Goal: Find specific page/section: Find specific page/section

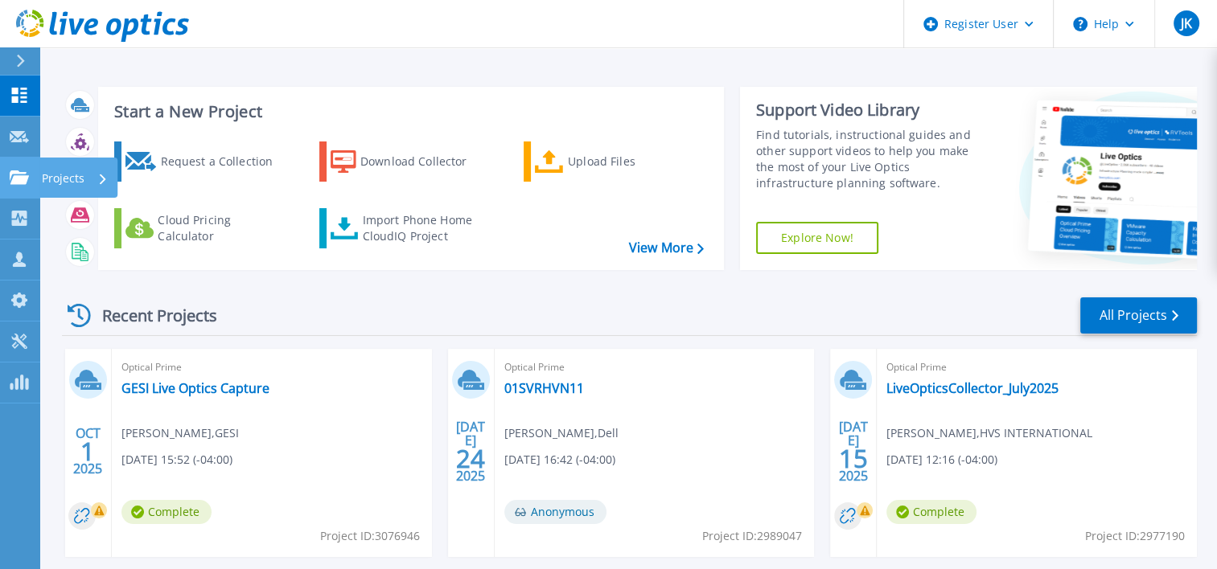
click at [14, 168] on link "Projects Projects" at bounding box center [20, 178] width 40 height 41
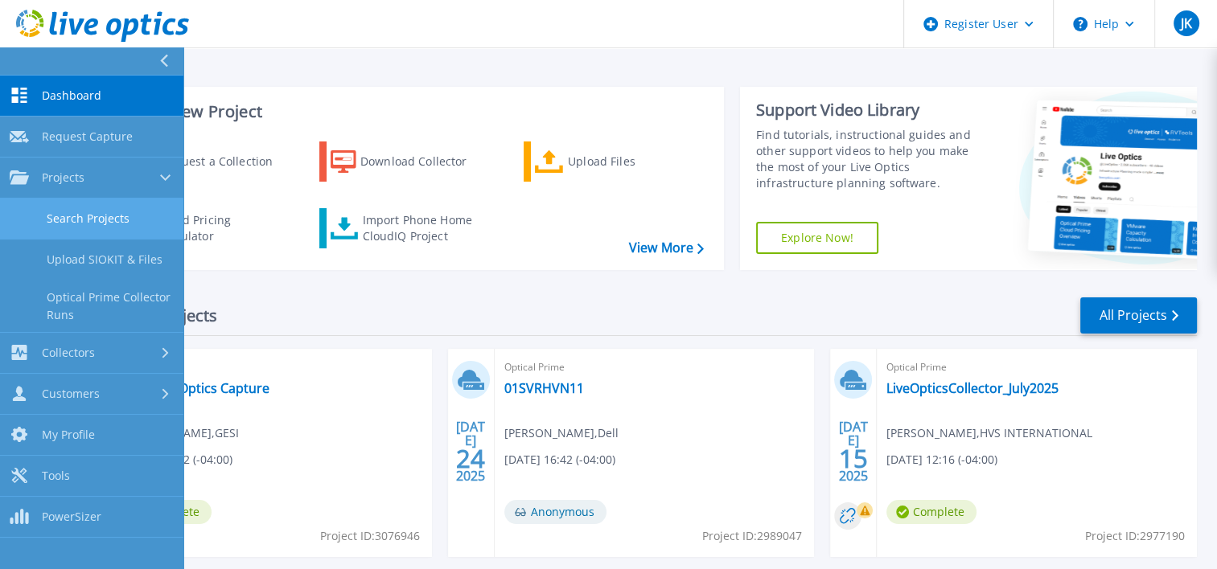
click at [77, 216] on link "Search Projects" at bounding box center [91, 219] width 183 height 41
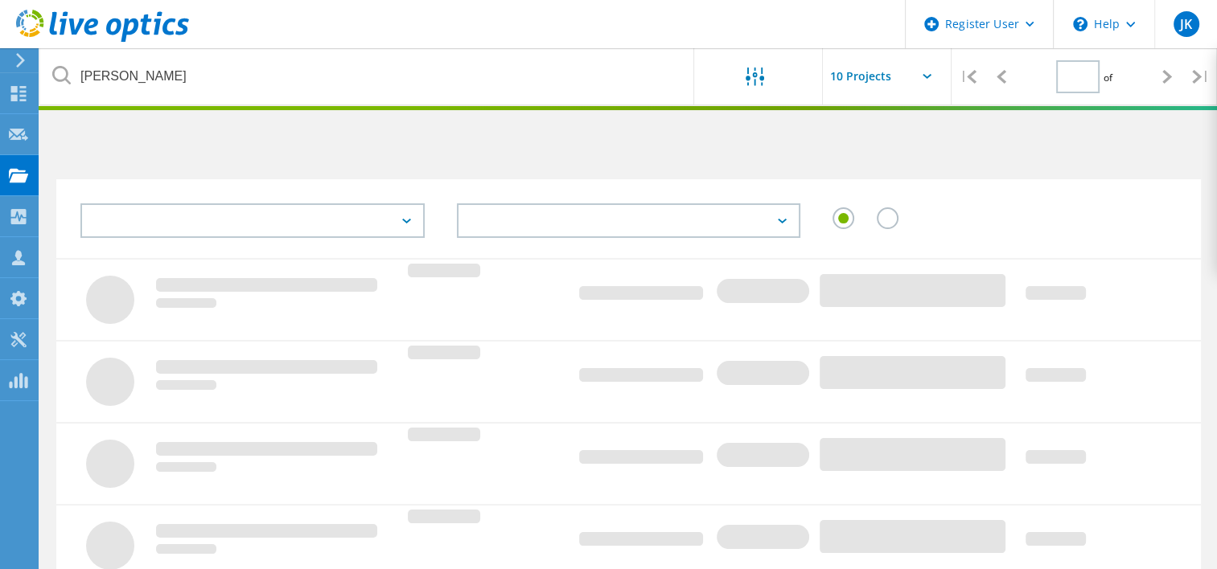
type input "1"
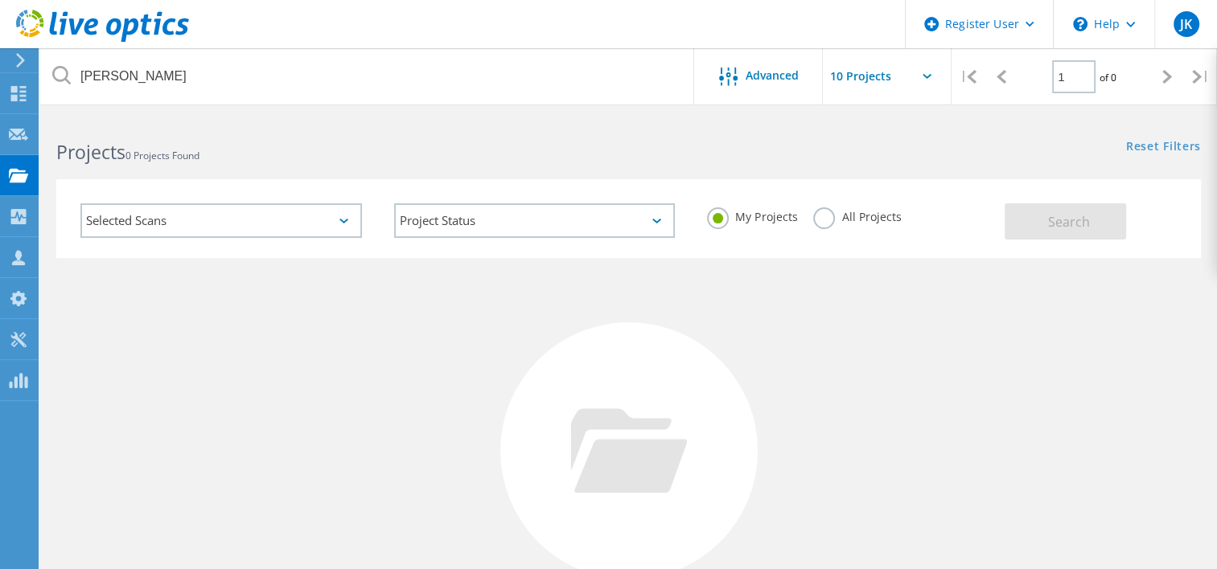
click at [832, 227] on div "All Projects" at bounding box center [857, 219] width 88 height 23
click at [827, 220] on label "All Projects" at bounding box center [857, 215] width 88 height 15
click at [0, 0] on input "All Projects" at bounding box center [0, 0] width 0 height 0
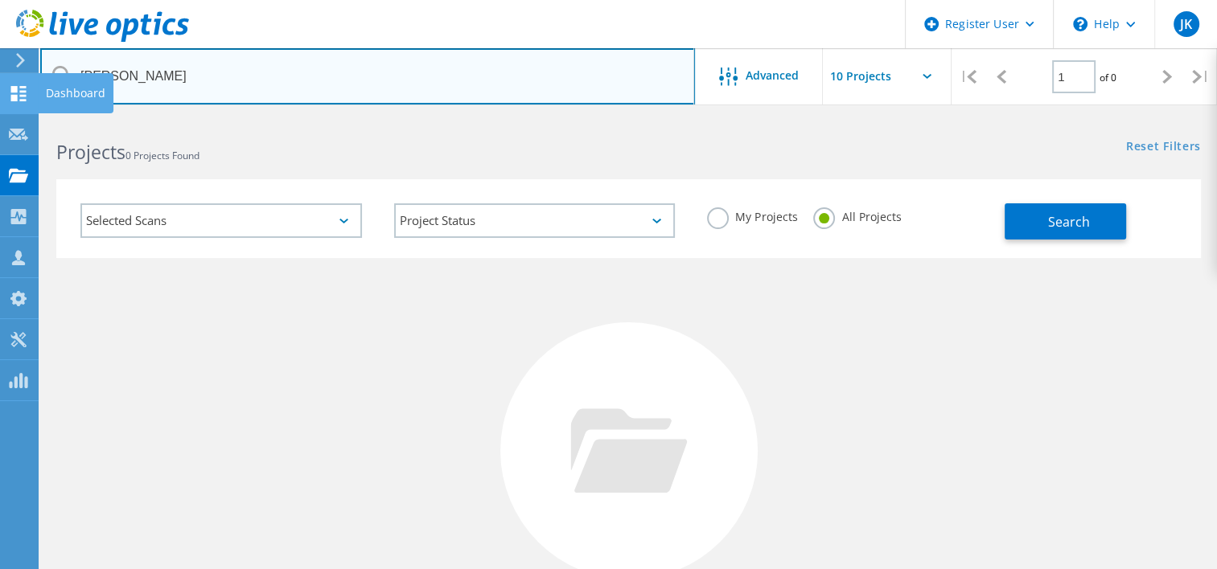
drag, startPoint x: 231, startPoint y: 80, endPoint x: 14, endPoint y: 80, distance: 216.4
click at [14, 117] on div "Register User \n Help Explore Helpful Articles Contact Support JK Dell User Jul…" at bounding box center [608, 429] width 1217 height 624
drag, startPoint x: 207, startPoint y: 84, endPoint x: 68, endPoint y: 79, distance: 138.5
click at [68, 79] on div "allen lember" at bounding box center [367, 76] width 654 height 56
paste input "alember@optionsgroup.com"
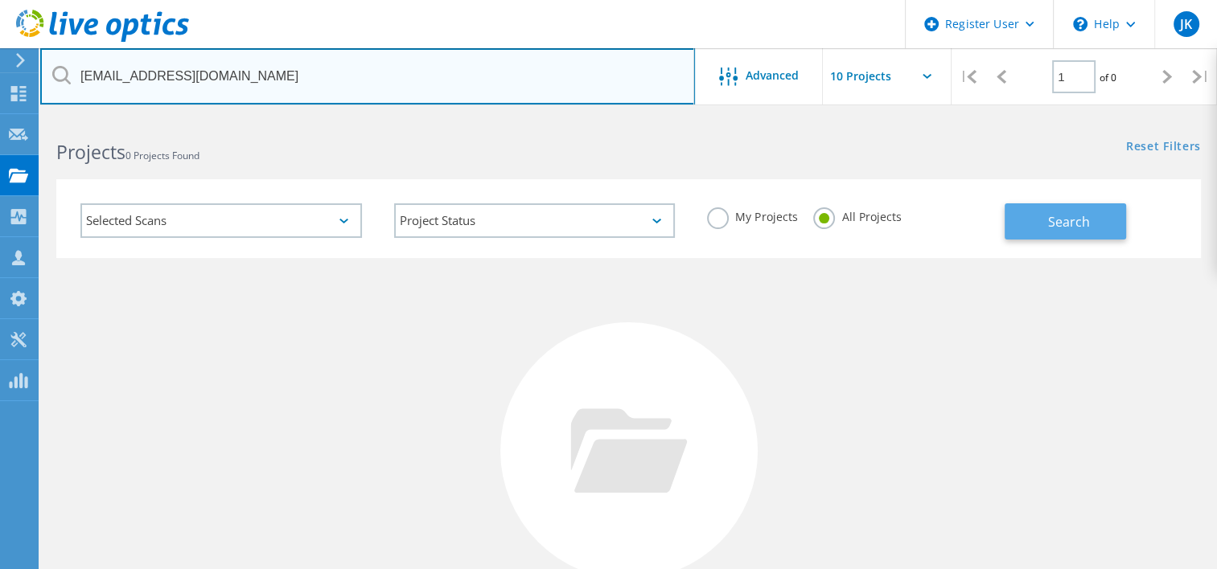
type input "alember@optionsgroup.com"
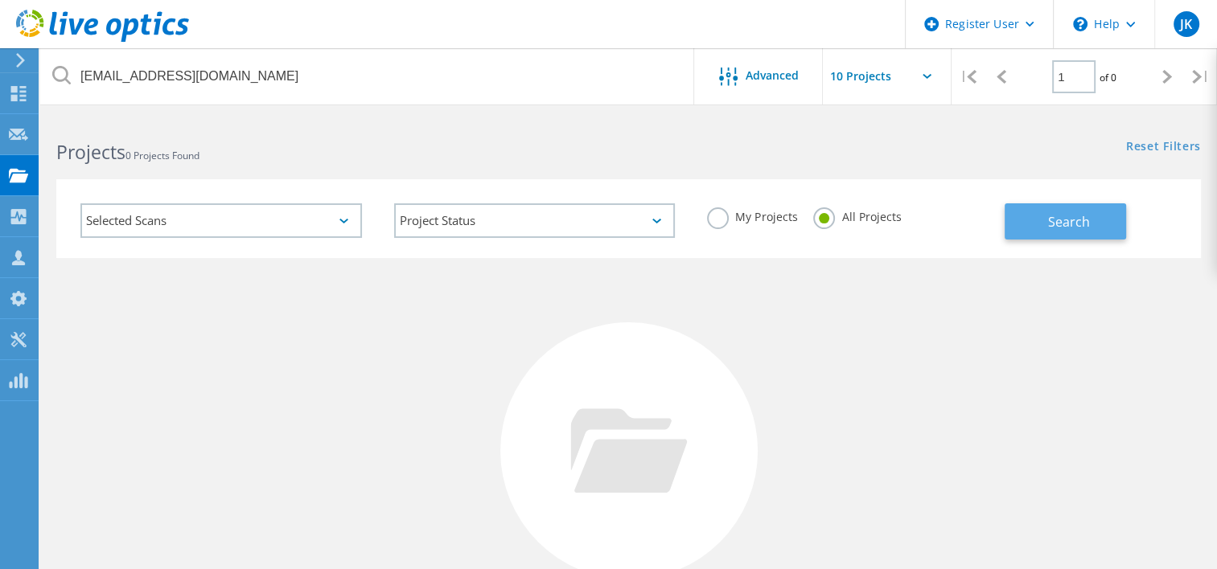
click at [1066, 224] on span "Search" at bounding box center [1069, 222] width 42 height 18
click at [139, 442] on div "No Projects Found Try refining your search." at bounding box center [628, 466] width 1145 height 416
